Goal: Book appointment/travel/reservation

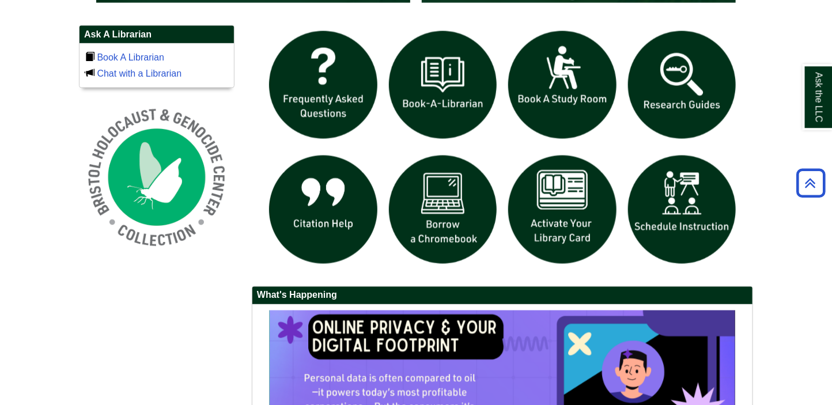
scroll to position [794, 0]
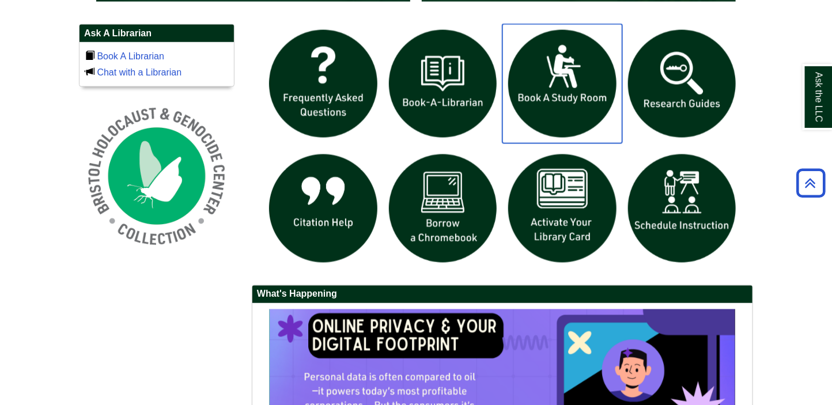
click at [553, 77] on img "slideshow" at bounding box center [562, 84] width 120 height 120
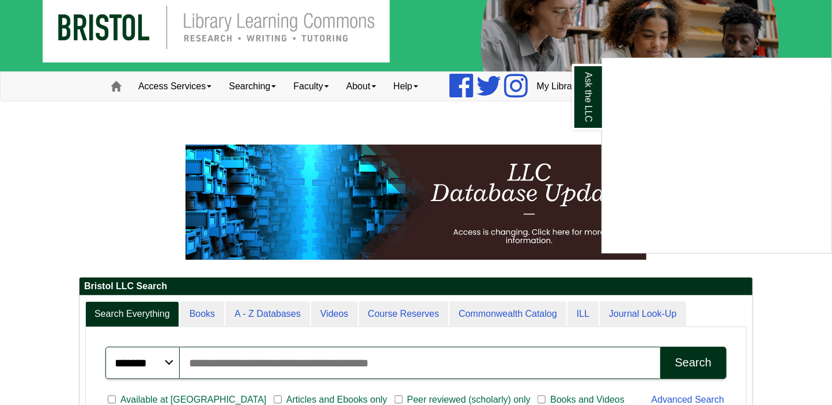
scroll to position [0, 0]
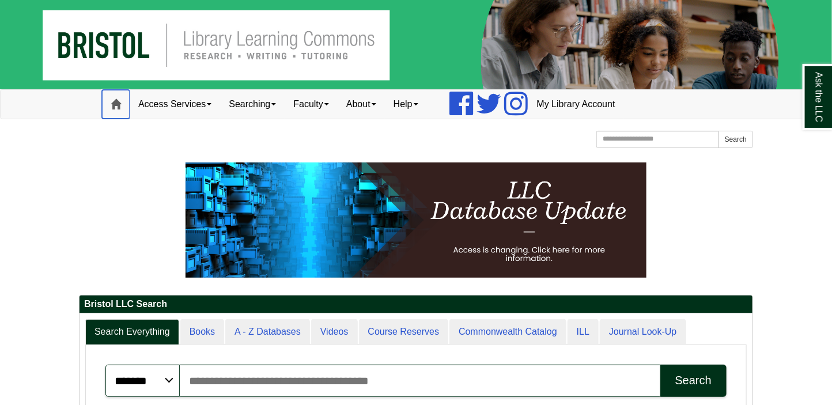
click at [112, 108] on span at bounding box center [116, 104] width 10 height 10
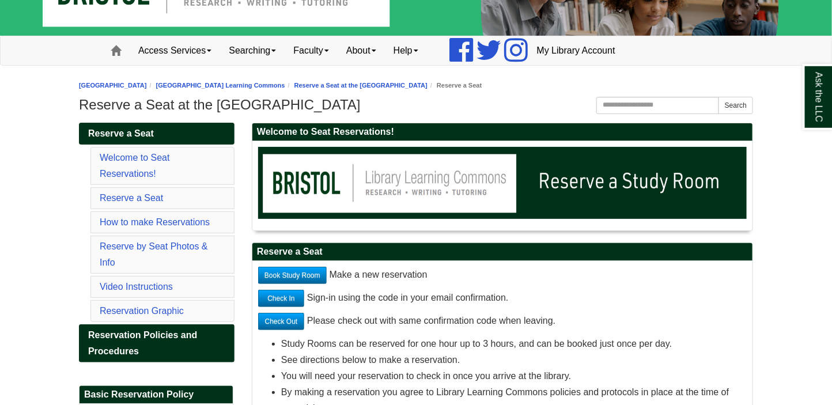
scroll to position [158, 0]
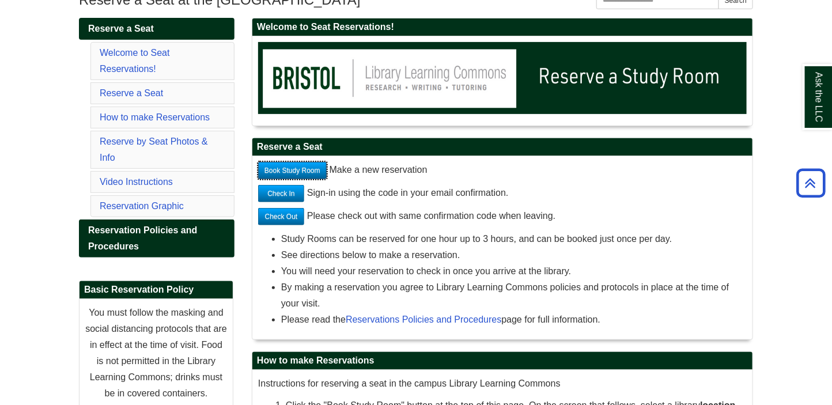
click at [295, 169] on link "Book Study Room" at bounding box center [292, 170] width 69 height 17
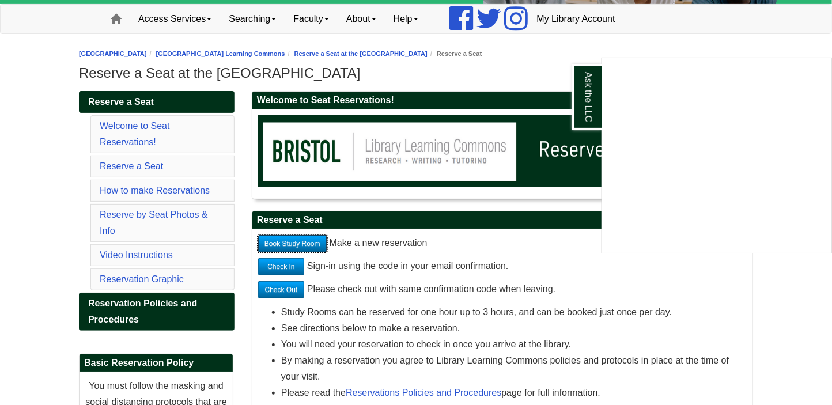
scroll to position [79, 0]
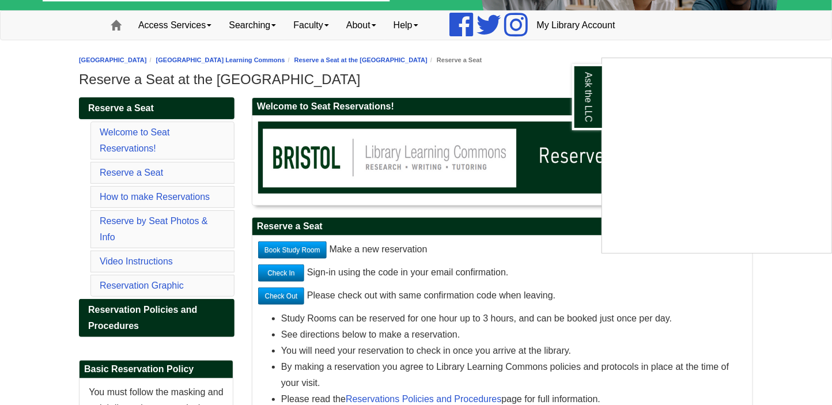
click at [123, 144] on div "Ask the LLC" at bounding box center [416, 202] width 832 height 405
